Goal: Information Seeking & Learning: Learn about a topic

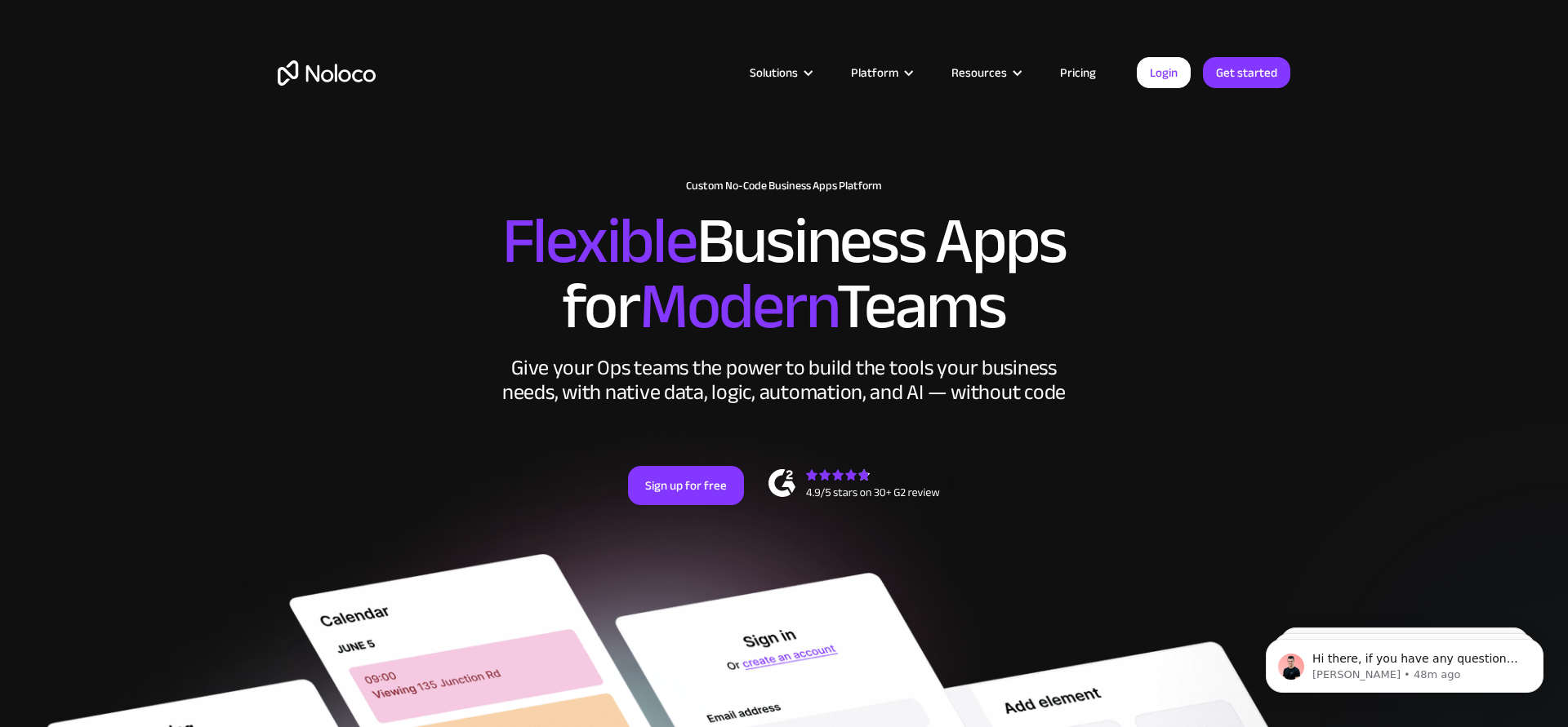
click at [781, 86] on div "Solutions Use Cases Business Types Project Management Keep track of customers, …" at bounding box center [784, 88] width 1045 height 96
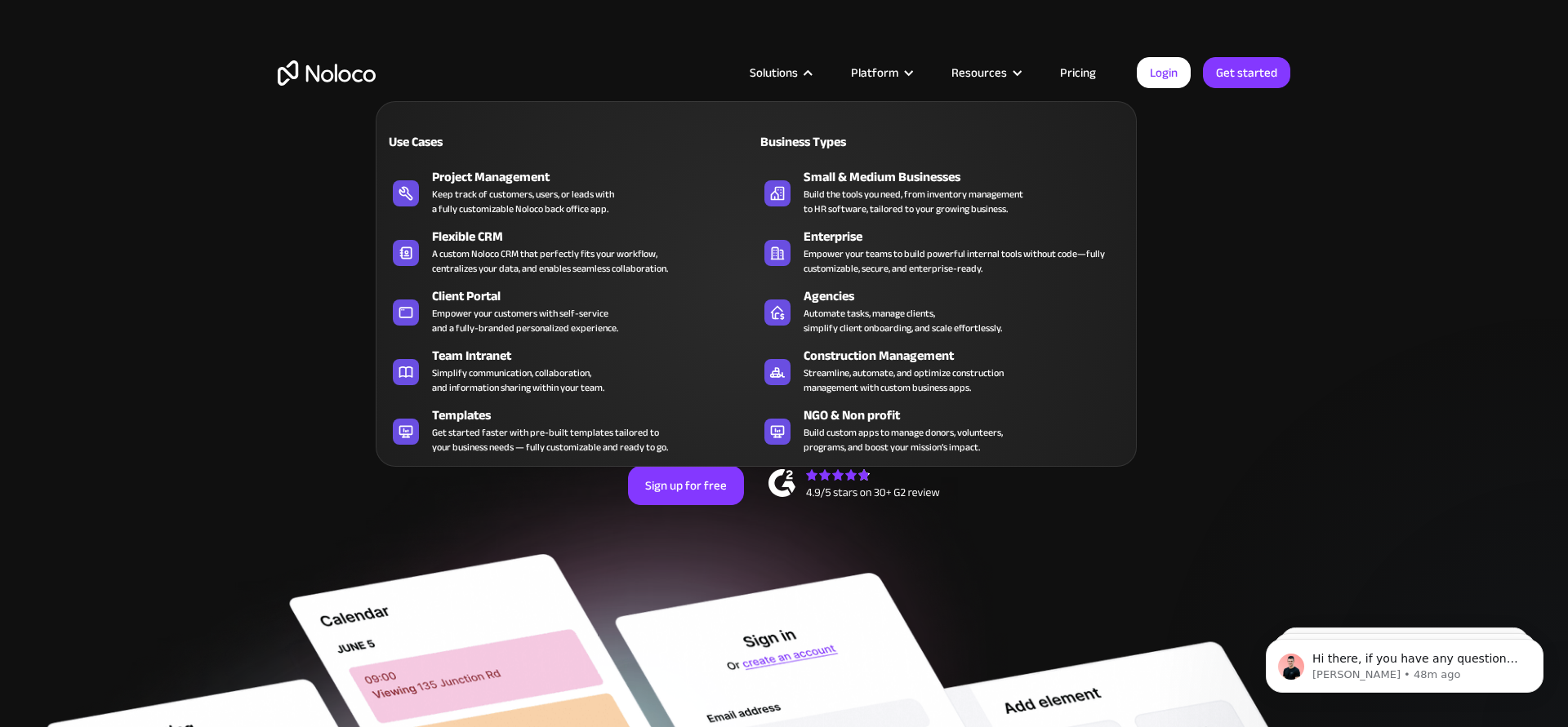
click at [787, 73] on div "Solutions" at bounding box center [773, 72] width 48 height 21
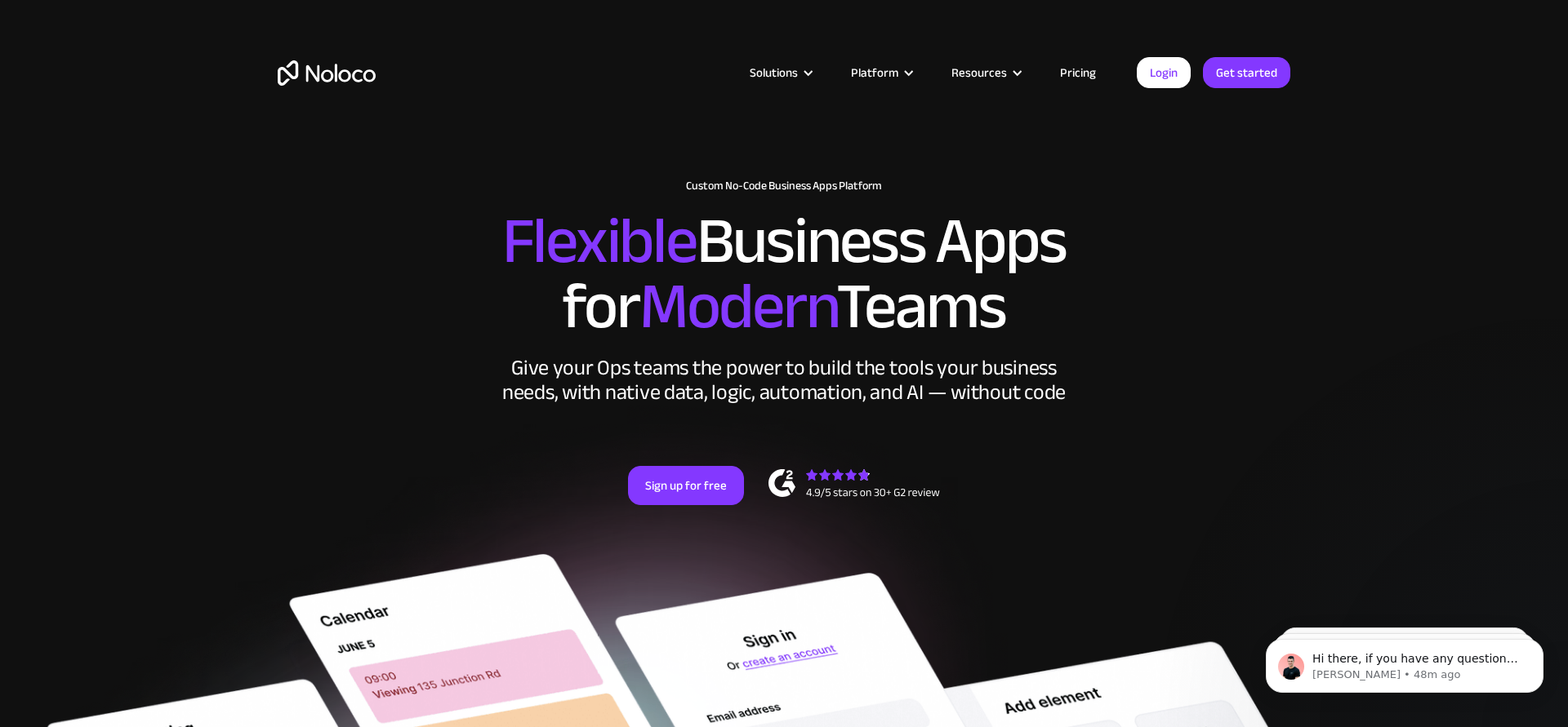
click at [785, 76] on div "Solutions" at bounding box center [773, 72] width 48 height 21
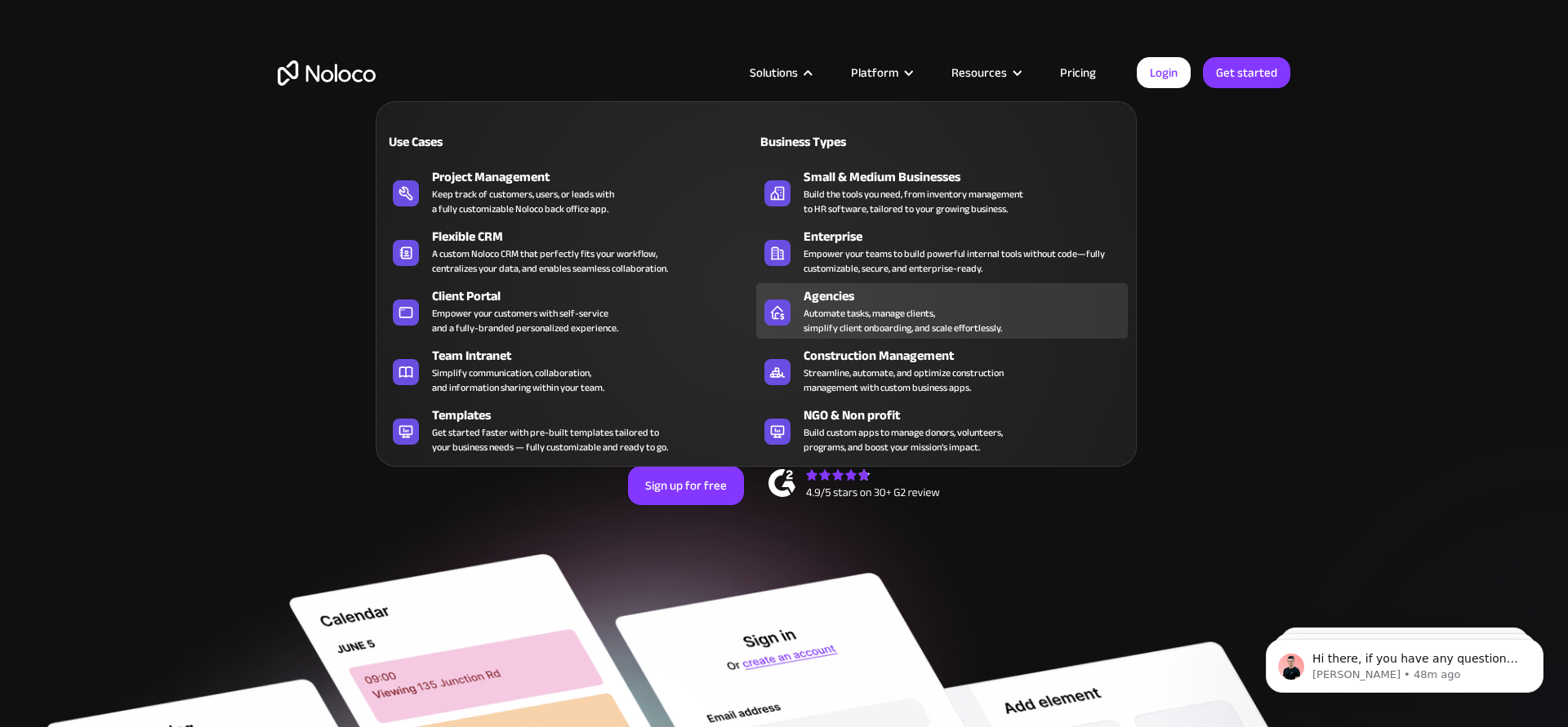
click at [841, 296] on div "Agencies" at bounding box center [969, 297] width 332 height 19
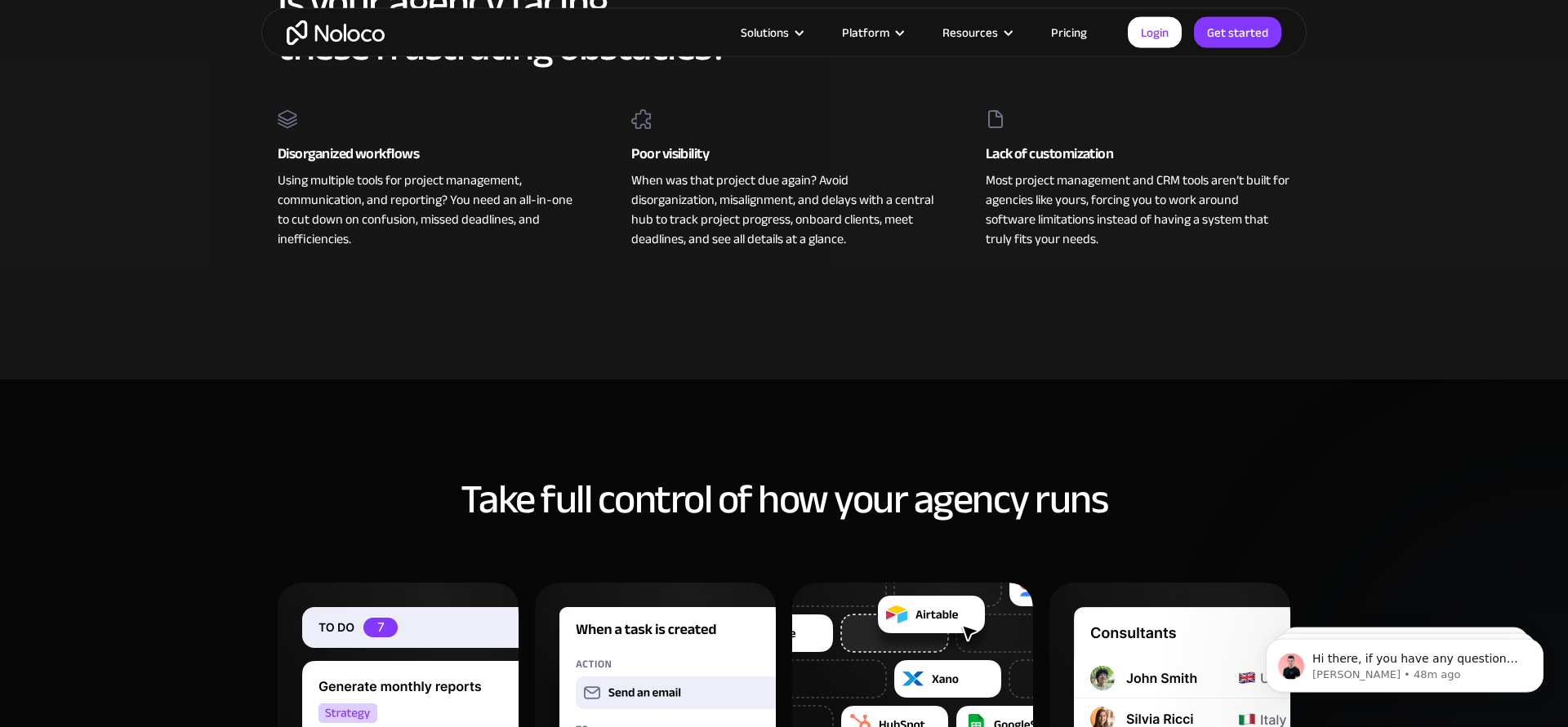
scroll to position [466, 0]
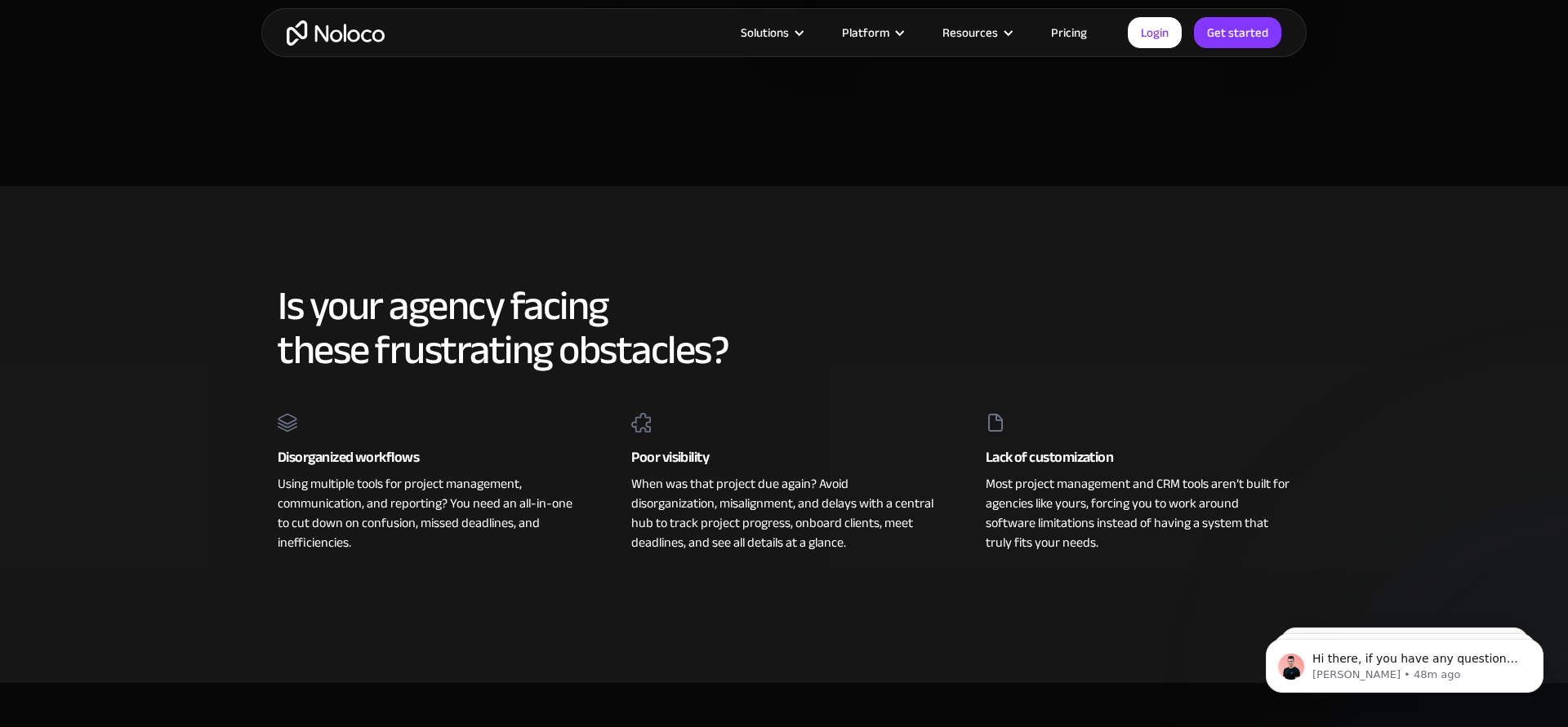
click at [754, 384] on div "Is your agency facing these frustrating obstacles? Disorganized workflows Using…" at bounding box center [784, 434] width 1045 height 334
click at [884, 349] on h2 "Is your agency facing these frustrating obstacles?" at bounding box center [784, 328] width 1012 height 88
click at [922, 350] on h2 "Is your agency facing these frustrating obstacles?" at bounding box center [784, 328] width 1012 height 88
click at [1314, 272] on section "Is your agency facing these frustrating obstacles? Disorganized workflows Using…" at bounding box center [784, 434] width 1568 height 497
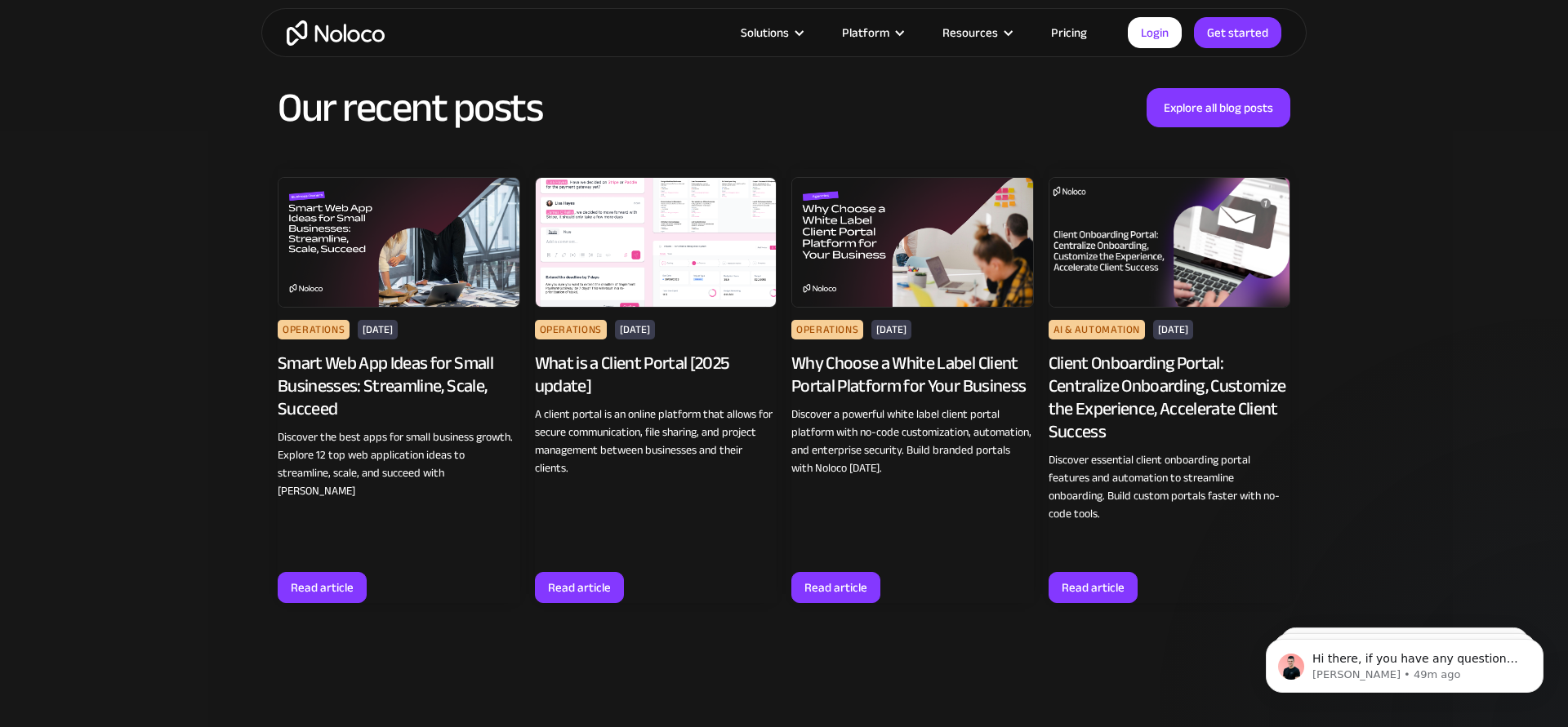
scroll to position [7979, 0]
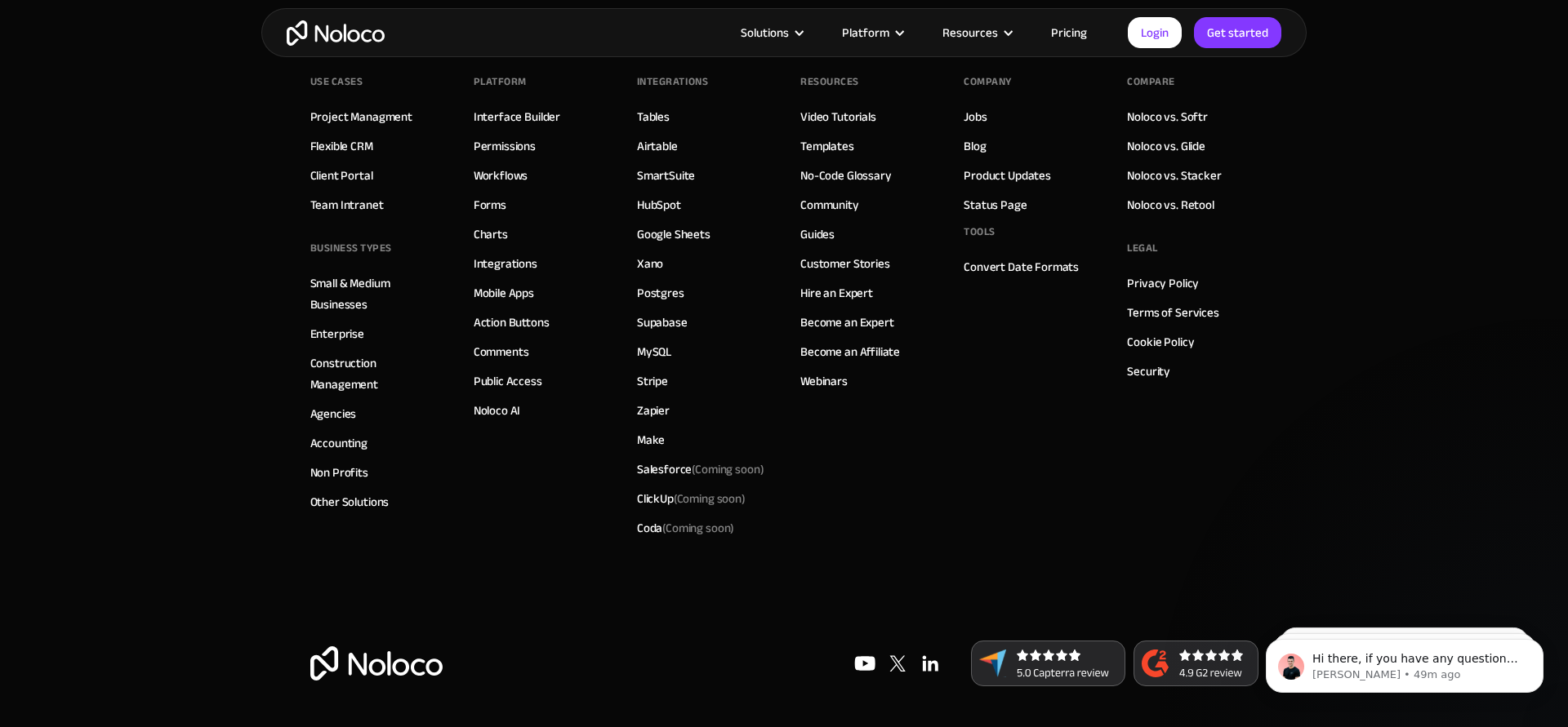
click at [126, 399] on footer "Use Cases Project Managment Flexible CRM Client Portal Team Intranet BUSINESS T…" at bounding box center [784, 373] width 1568 height 707
click at [332, 480] on link "Non Profits" at bounding box center [339, 473] width 58 height 21
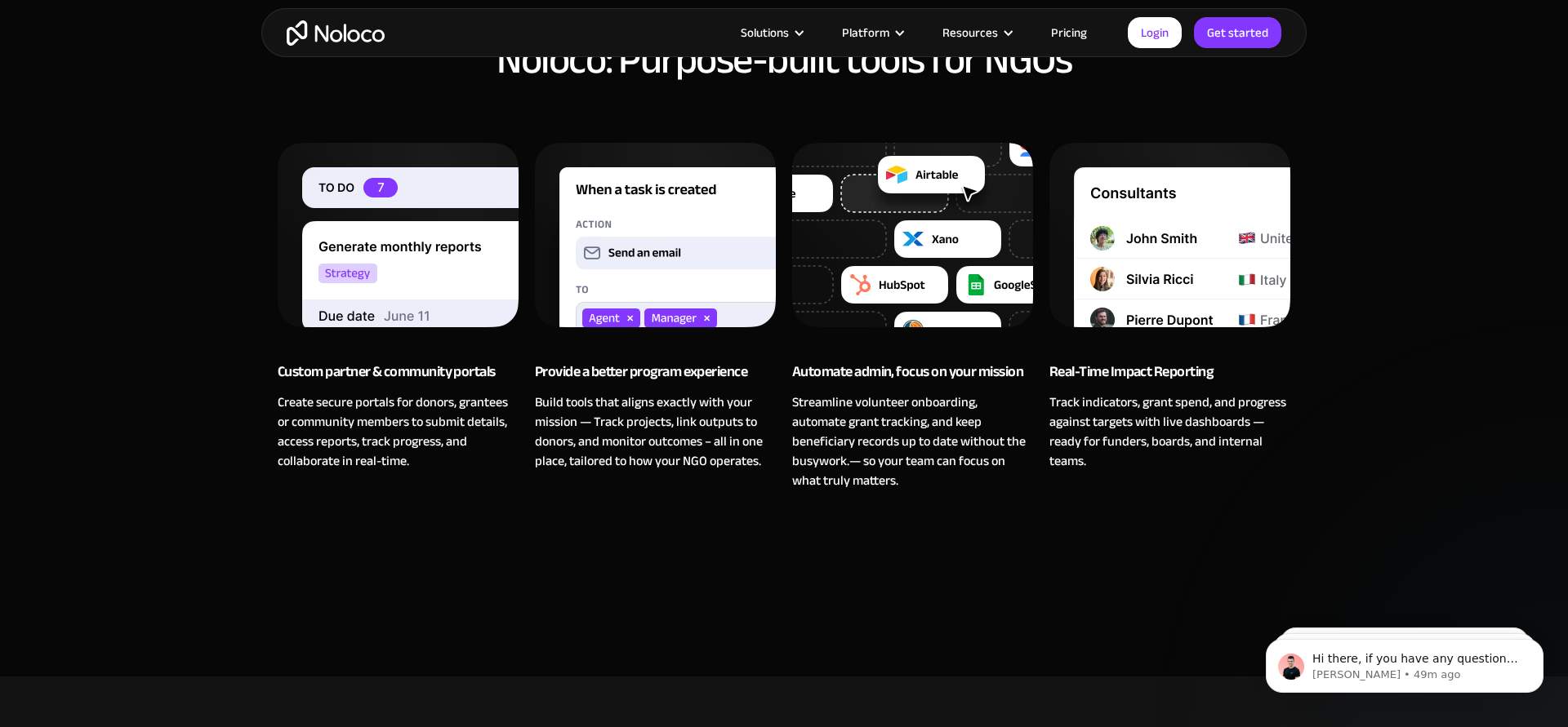
scroll to position [1808, 0]
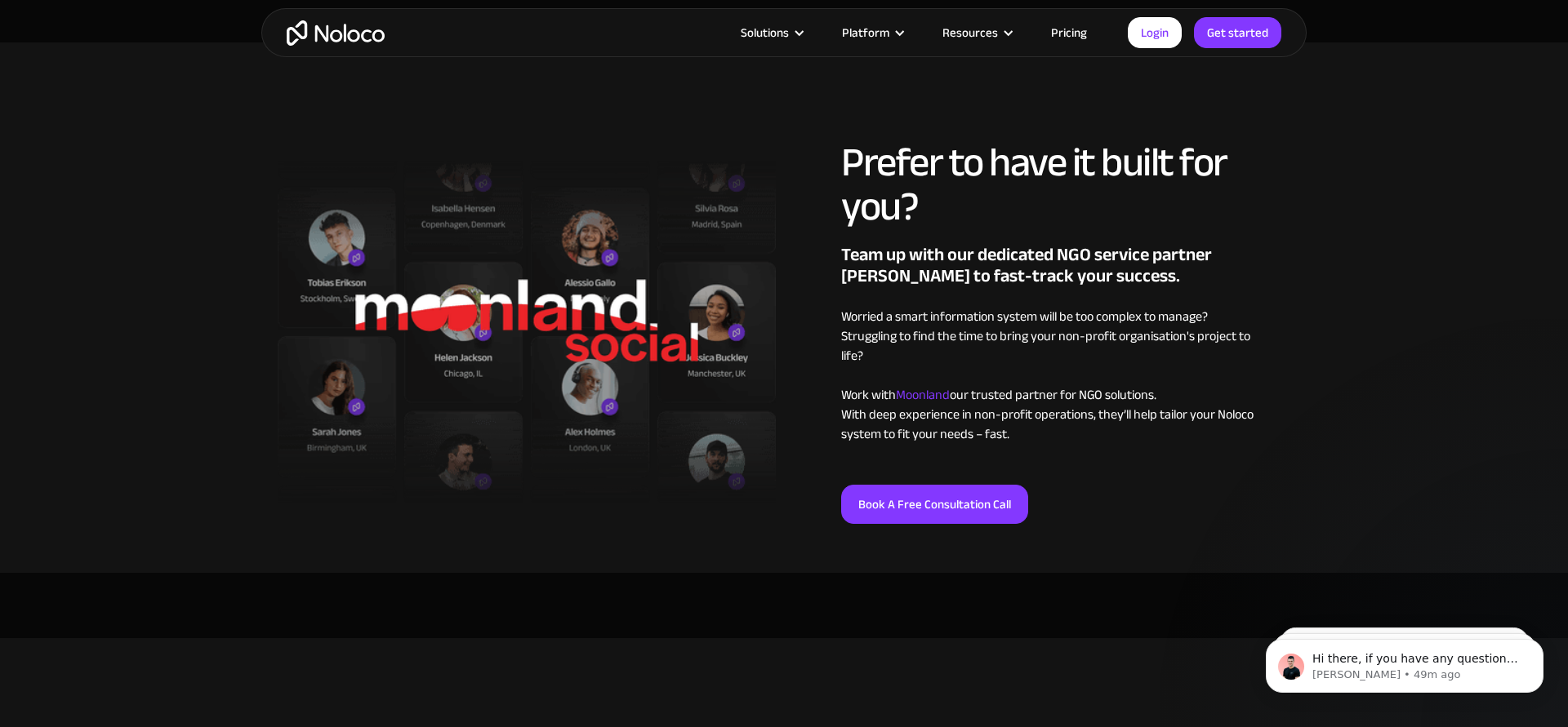
click at [1385, 466] on section "Prefer to have it built for you? Team up with our dedicated NGO service partner…" at bounding box center [784, 307] width 1568 height 531
click at [1406, 463] on section "Prefer to have it built for you? Team up with our dedicated NGO service partner…" at bounding box center [784, 307] width 1568 height 531
click at [1395, 320] on section "Prefer to have it built for you? Team up with our dedicated NGO service partner…" at bounding box center [784, 307] width 1568 height 531
click at [1378, 357] on section "Prefer to have it built for you? Team up with our dedicated NGO service partner…" at bounding box center [784, 307] width 1568 height 531
click at [921, 383] on span "Moonland" at bounding box center [922, 395] width 54 height 25
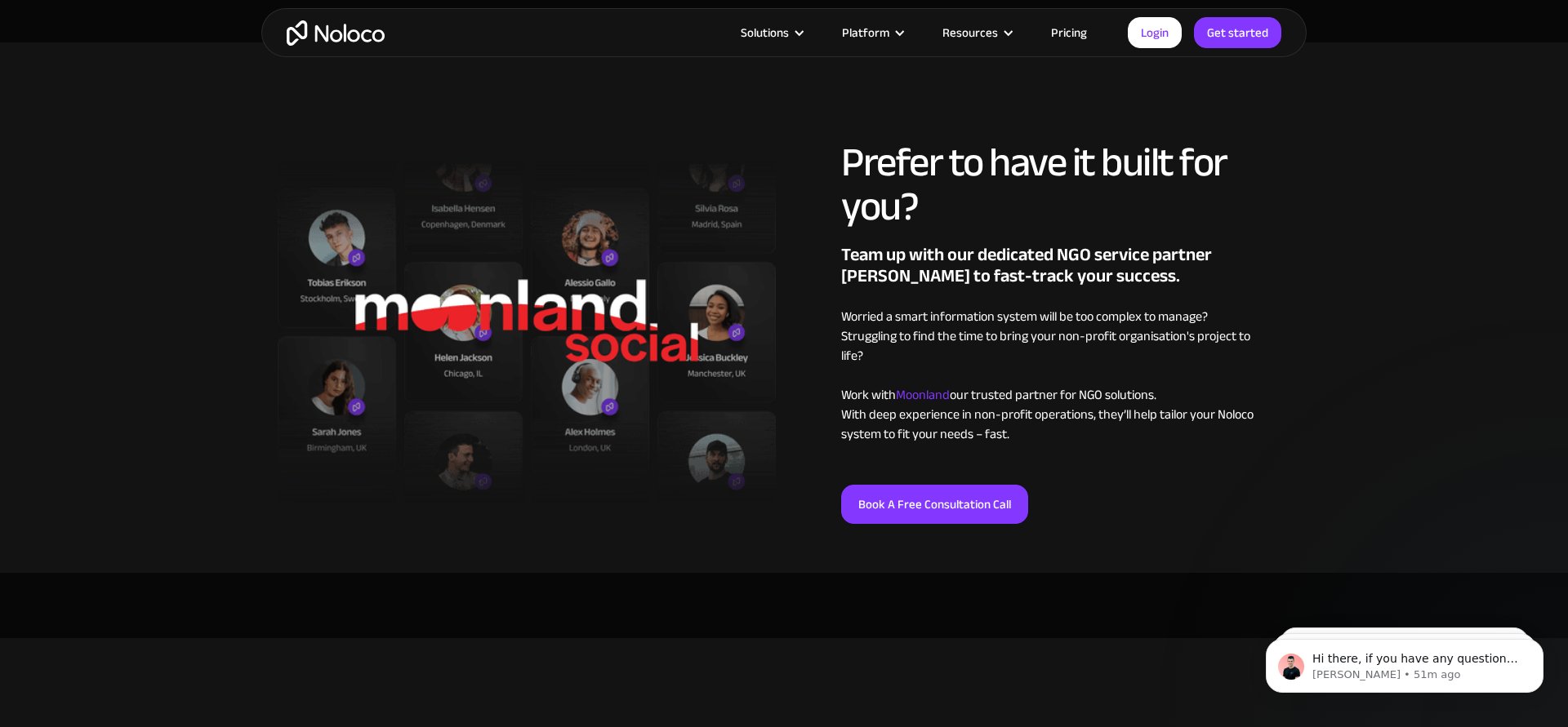
scroll to position [0, 0]
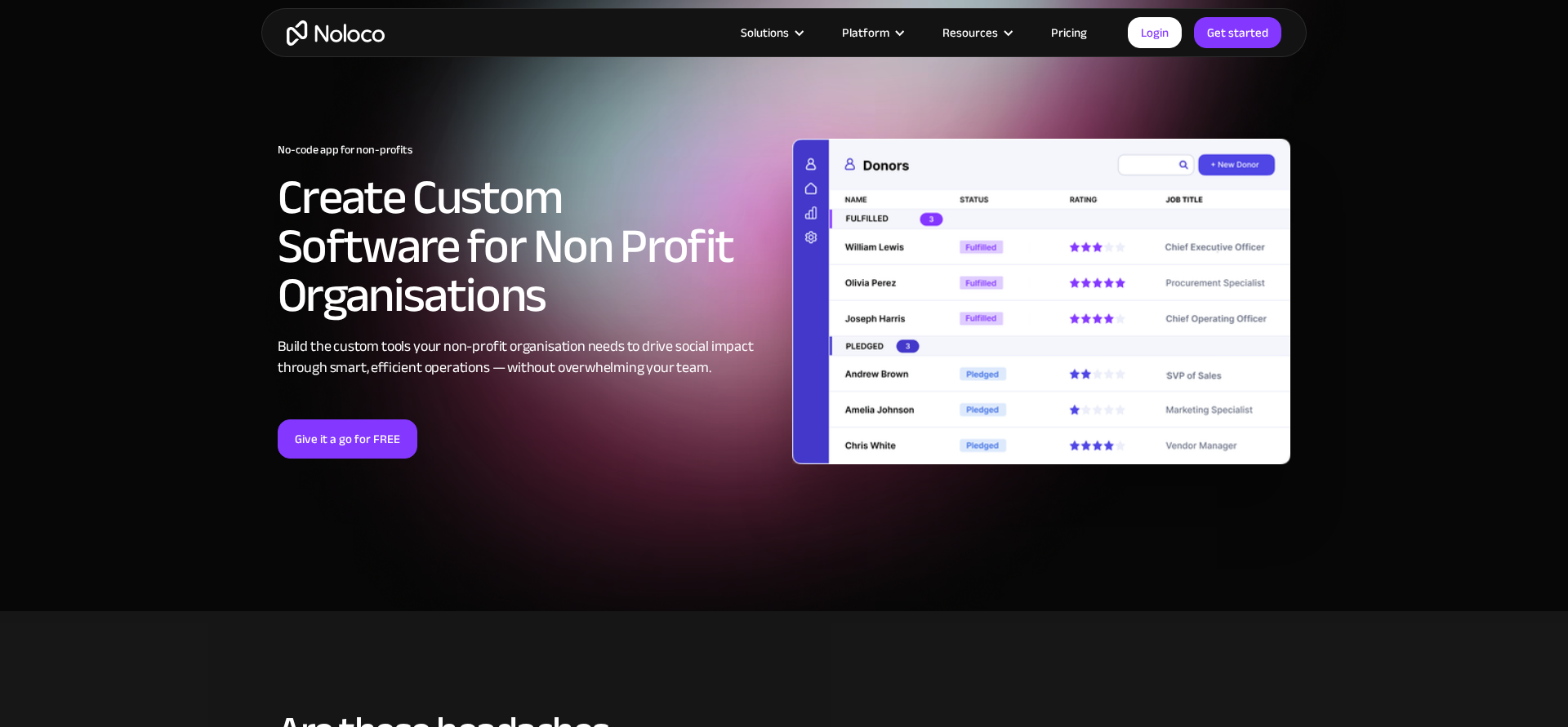
scroll to position [1831, 0]
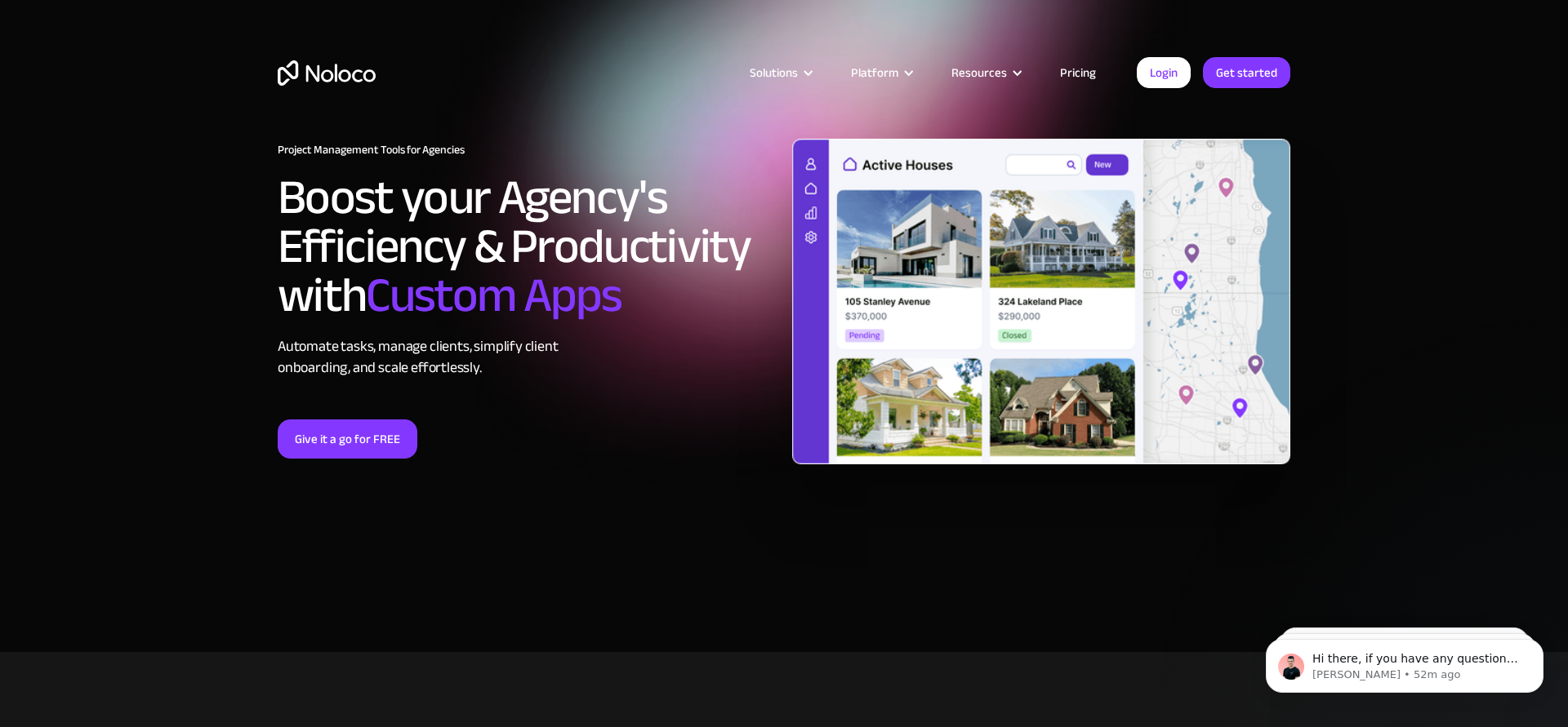
scroll to position [7964, 0]
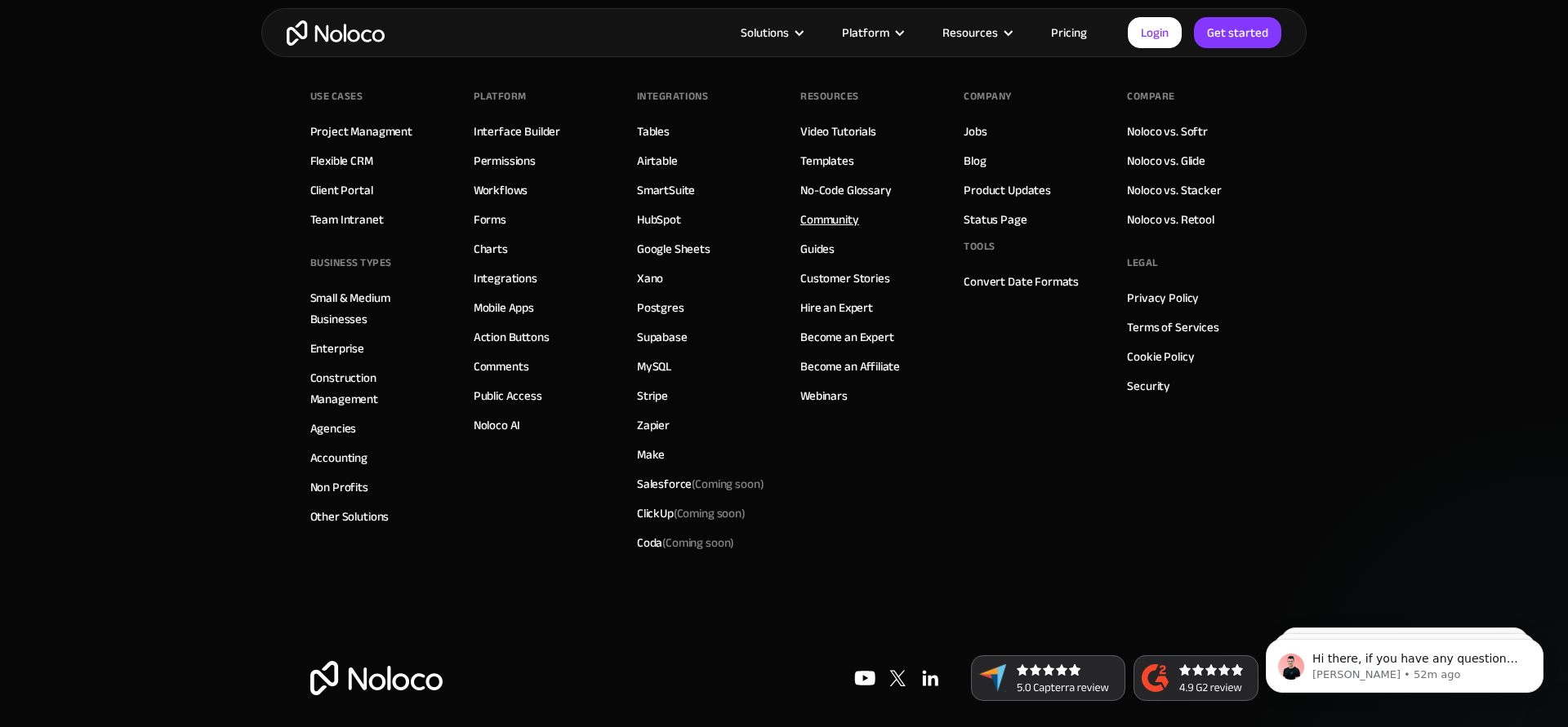
click at [828, 209] on link "Community" at bounding box center [829, 219] width 59 height 21
click at [150, 142] on footer "Use Cases Project Managment Flexible CRM Client Portal Team Intranet BUSINESS T…" at bounding box center [784, 388] width 1568 height 707
